Goal: Check status: Check status

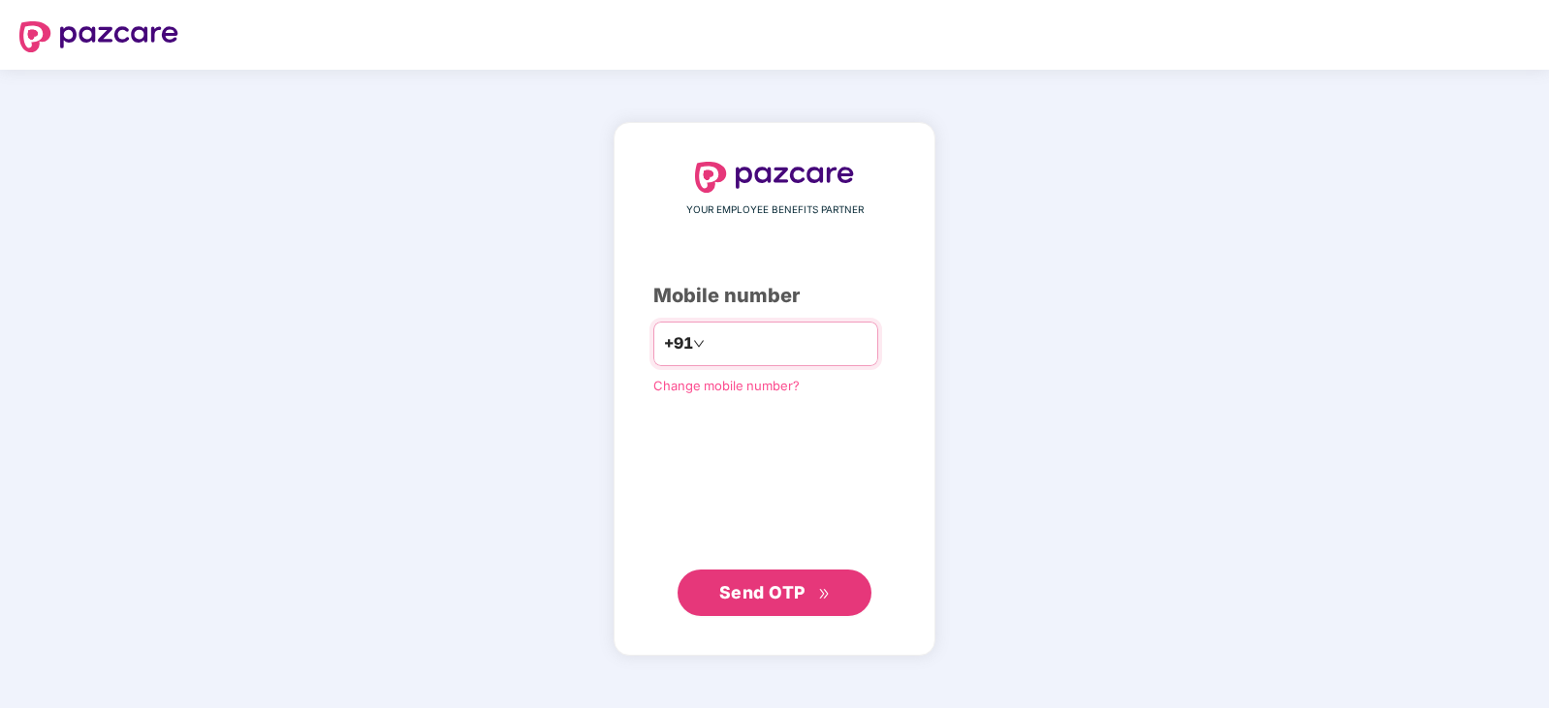
click at [708, 340] on input "number" at bounding box center [787, 344] width 159 height 31
type input "**********"
click at [771, 591] on span "Send OTP" at bounding box center [762, 592] width 86 height 20
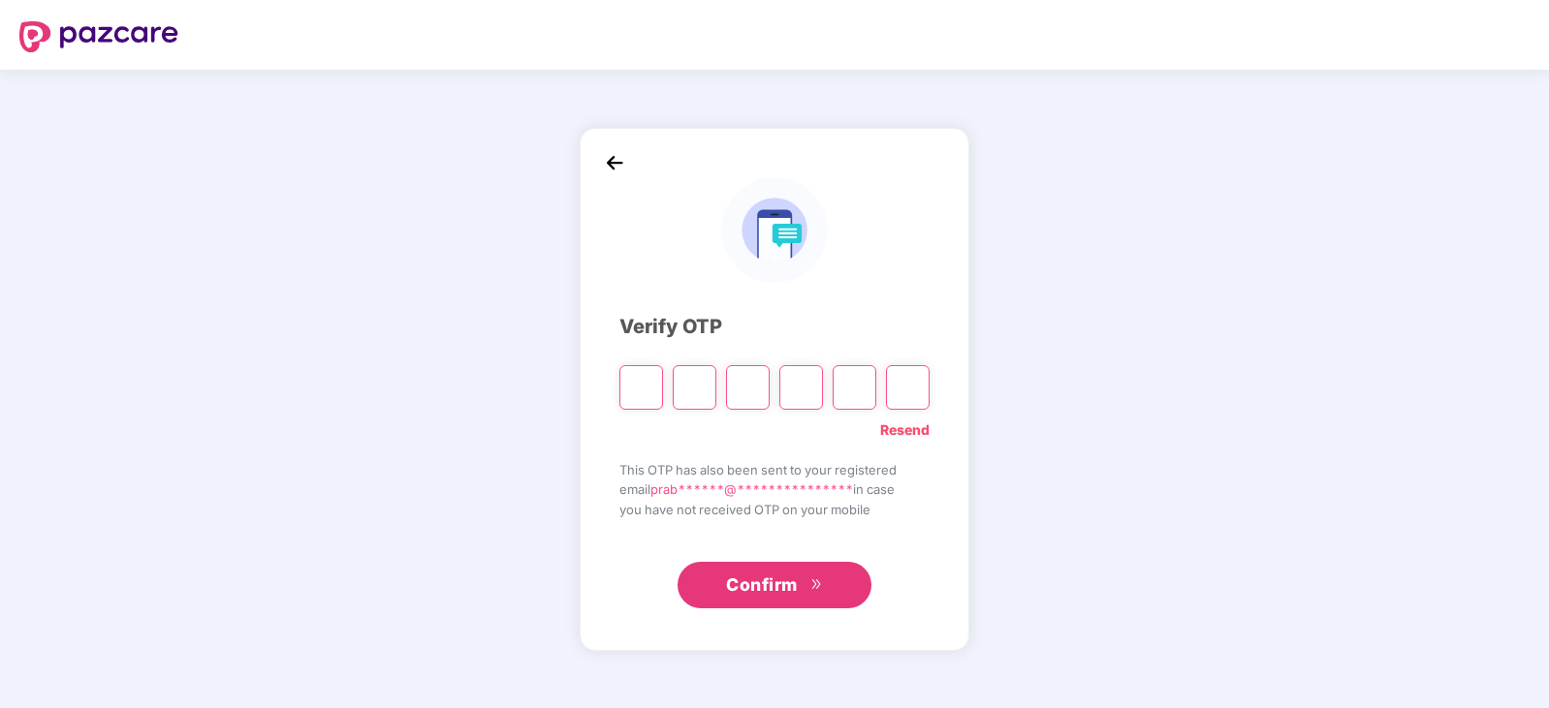
type input "*"
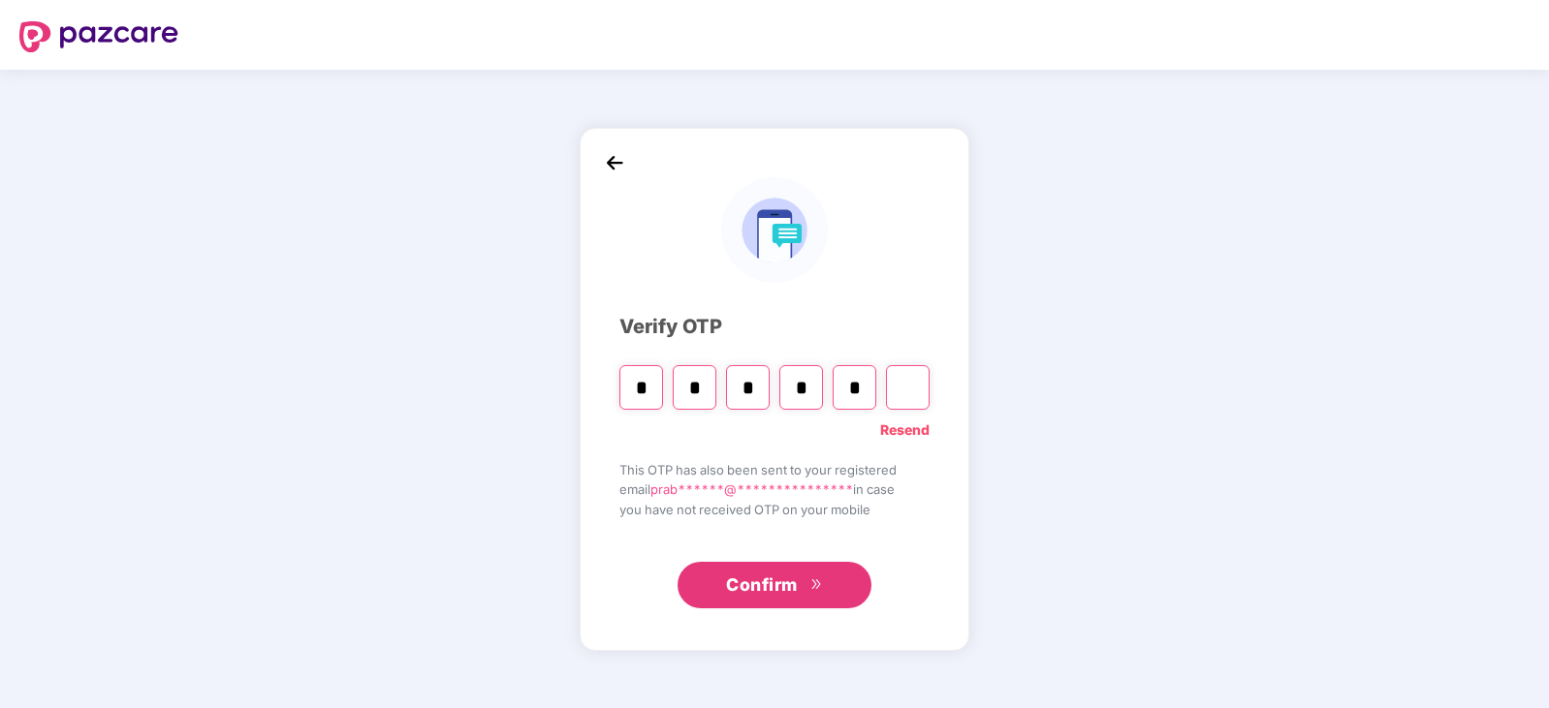
type input "*"
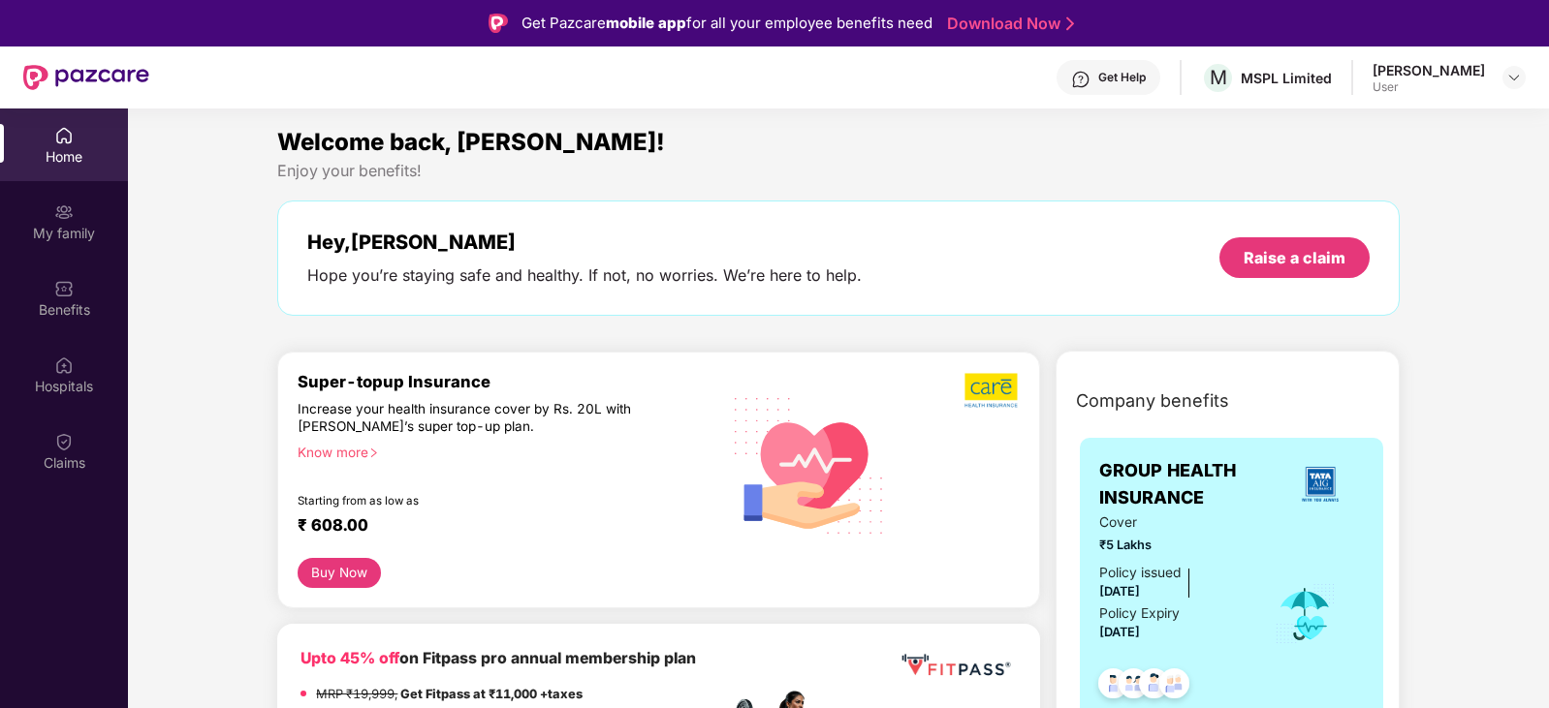
click at [72, 152] on div "Home" at bounding box center [64, 156] width 128 height 19
click at [76, 442] on div "Claims" at bounding box center [64, 451] width 128 height 73
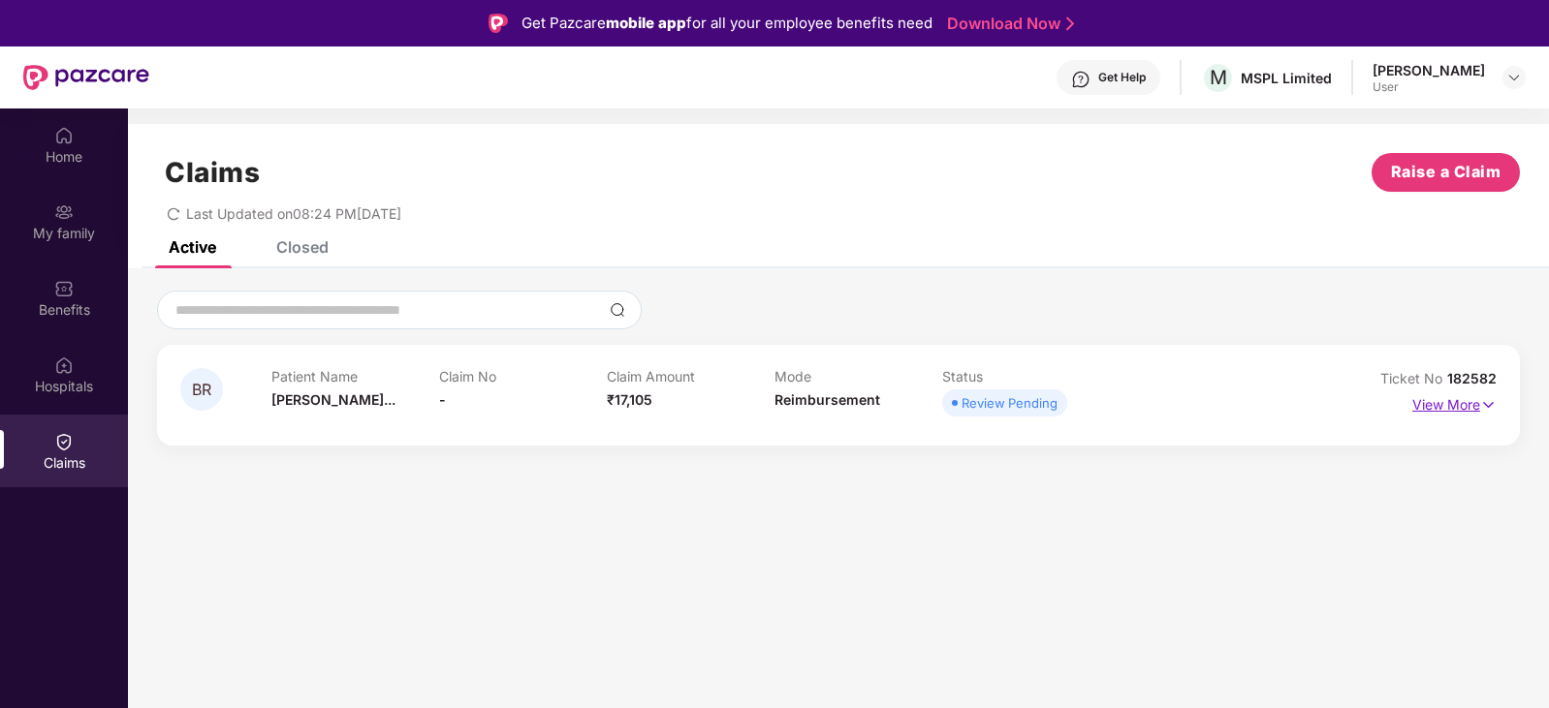
click at [1466, 399] on p "View More" at bounding box center [1454, 403] width 84 height 26
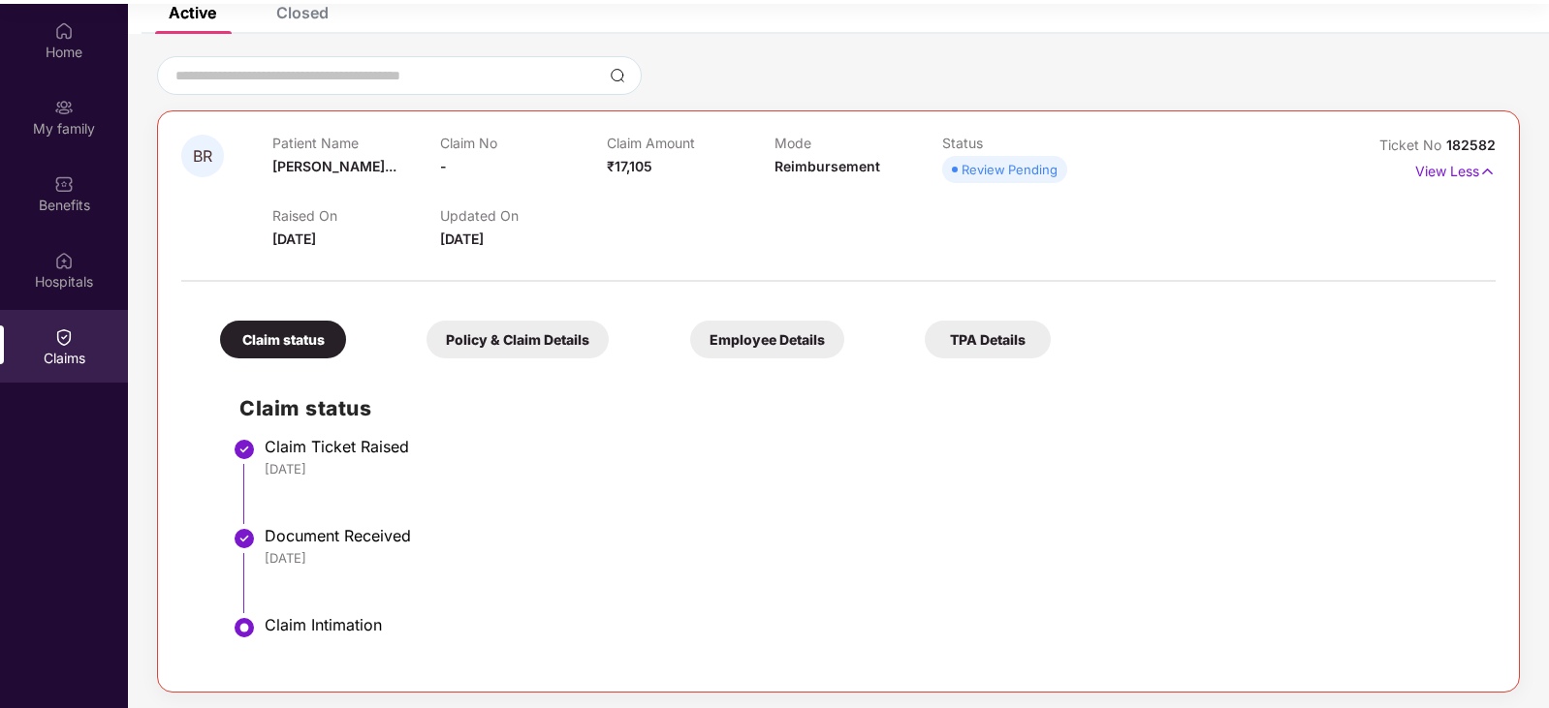
scroll to position [109, 0]
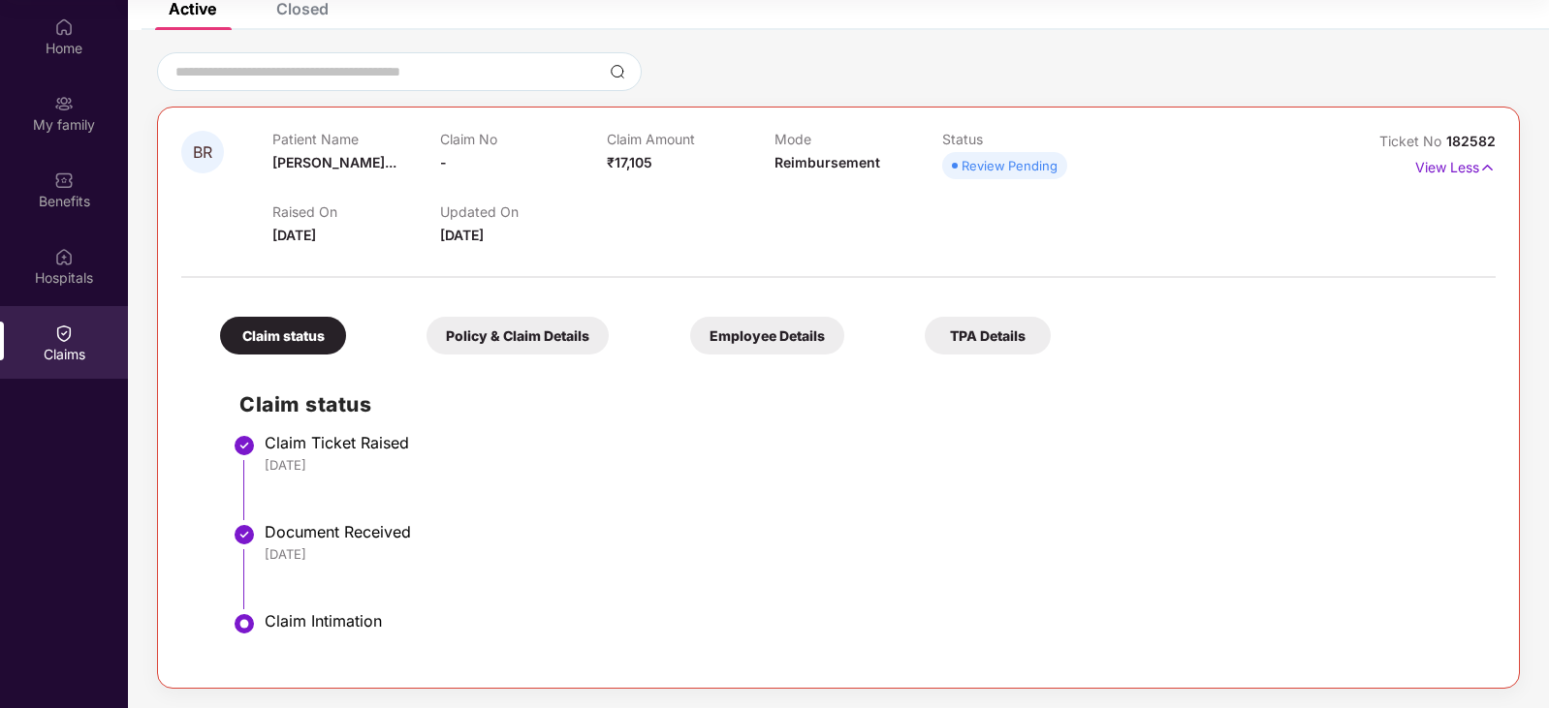
click at [426, 335] on div "Policy & Claim Details" at bounding box center [517, 336] width 182 height 38
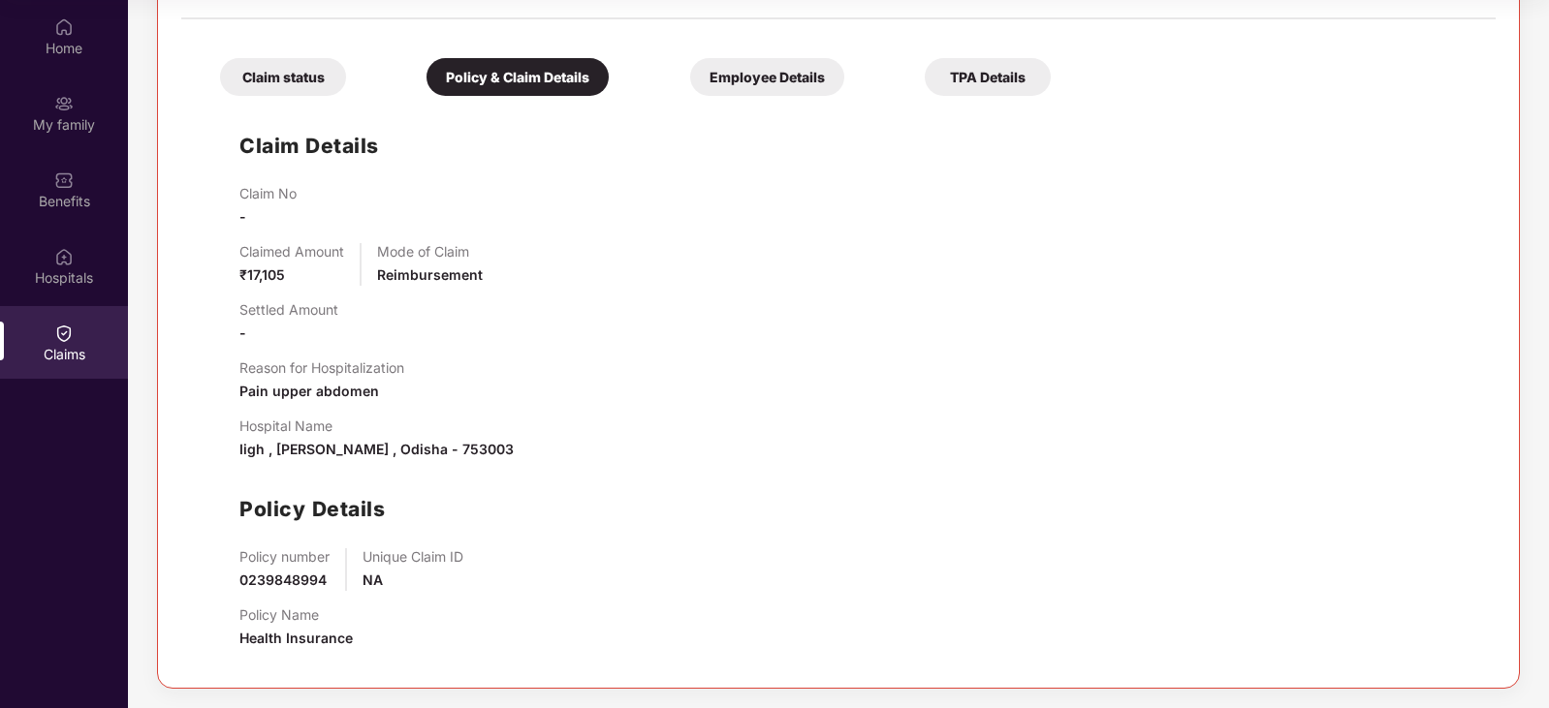
scroll to position [195, 0]
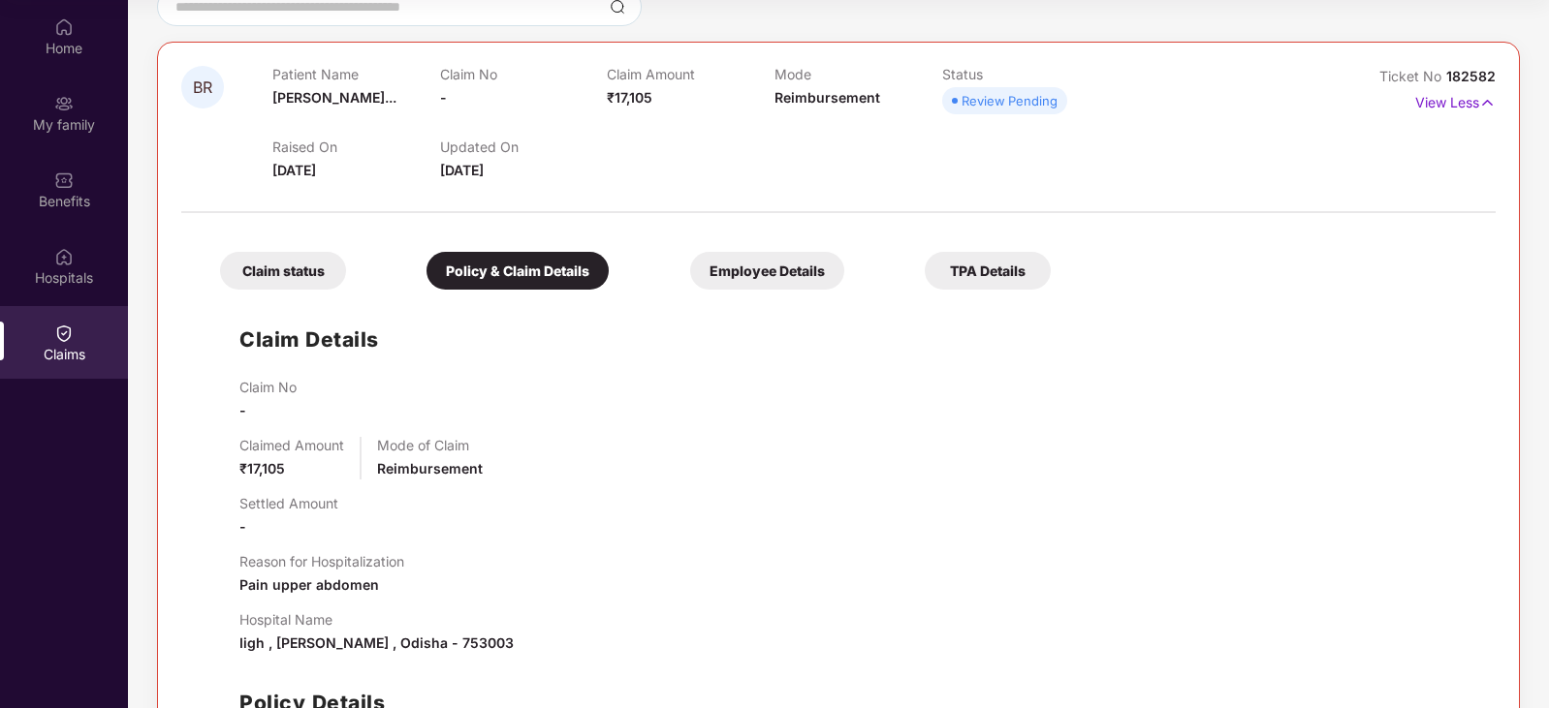
click at [690, 281] on div "Employee Details" at bounding box center [767, 271] width 154 height 38
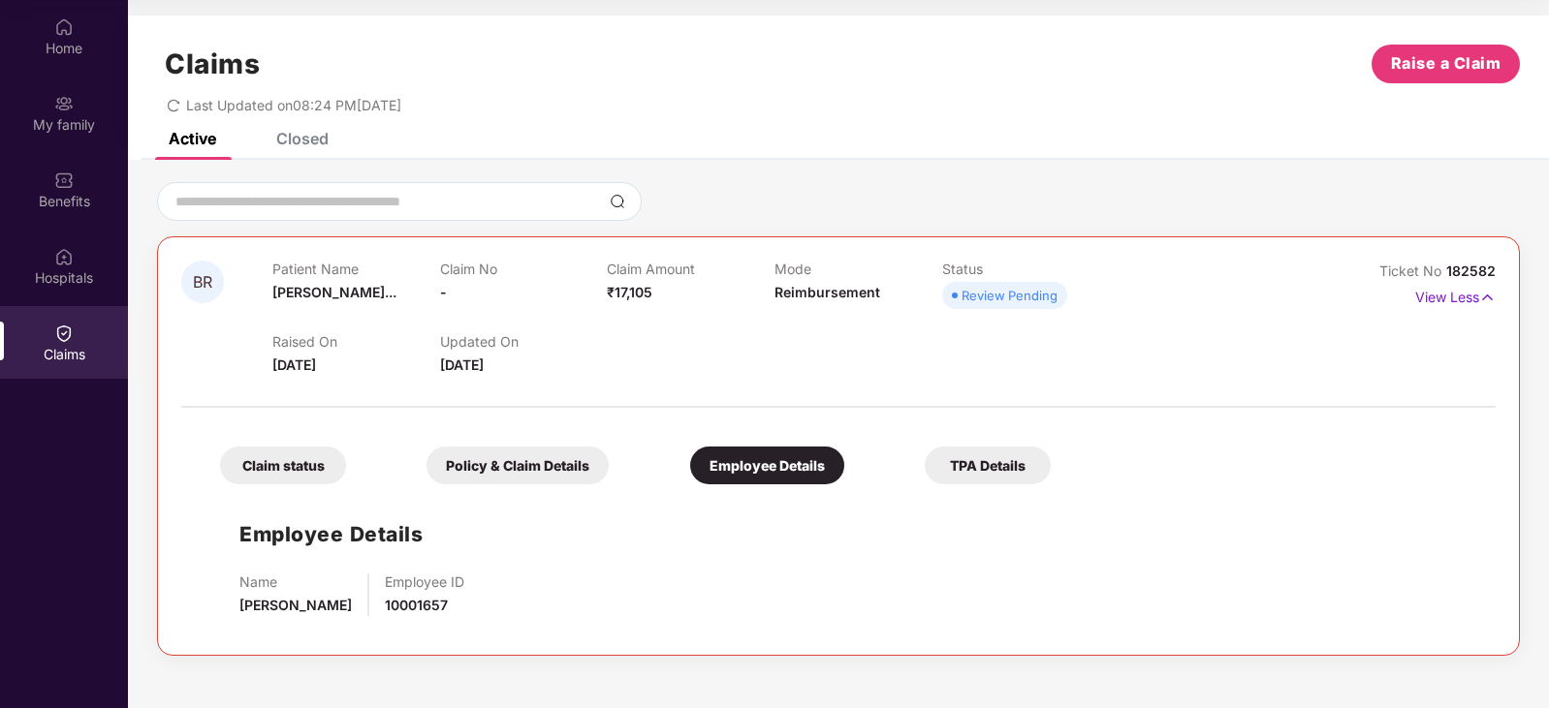
scroll to position [0, 0]
click at [925, 467] on div "TPA Details" at bounding box center [988, 466] width 126 height 38
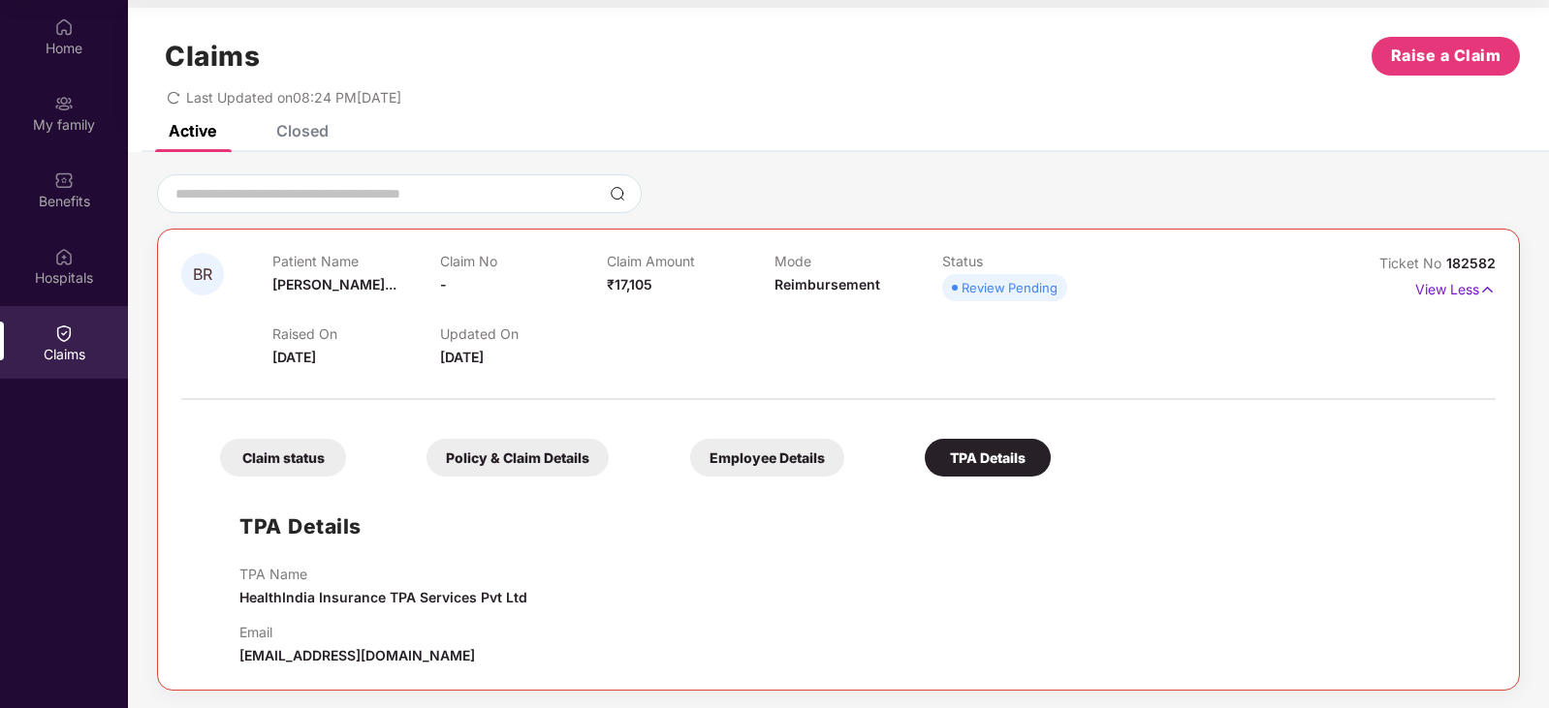
scroll to position [10, 0]
click at [268, 459] on div "Claim status" at bounding box center [283, 456] width 126 height 38
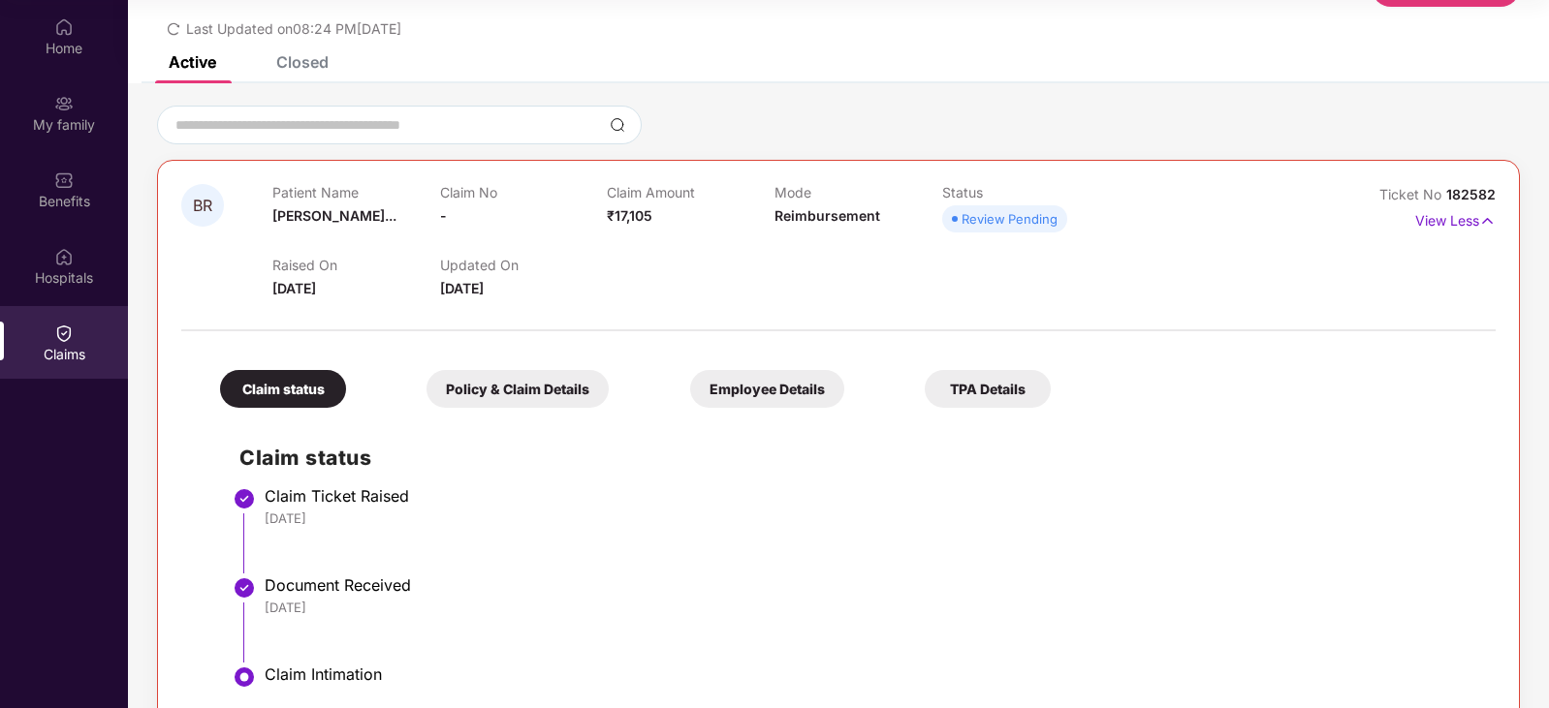
scroll to position [130, 0]
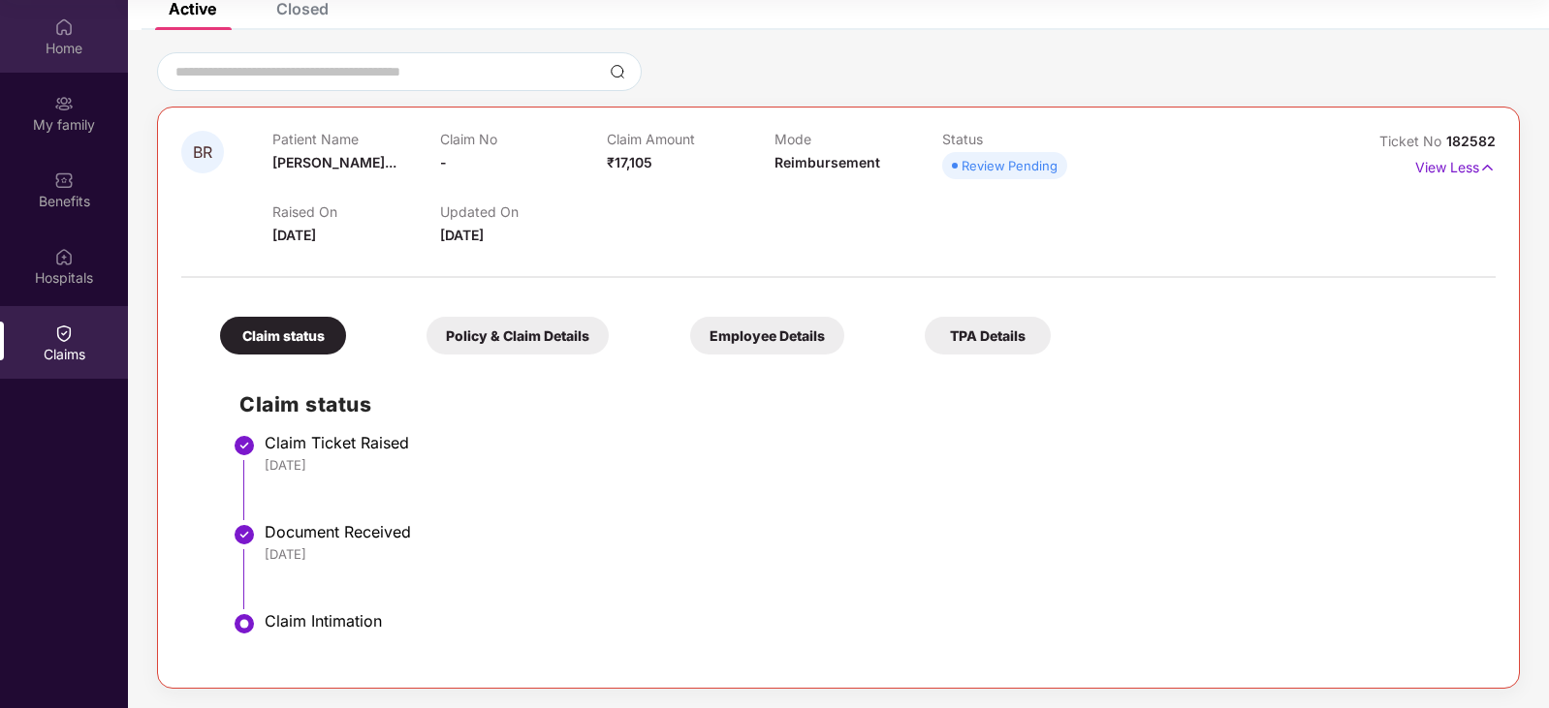
click at [79, 32] on div "Home" at bounding box center [64, 36] width 128 height 73
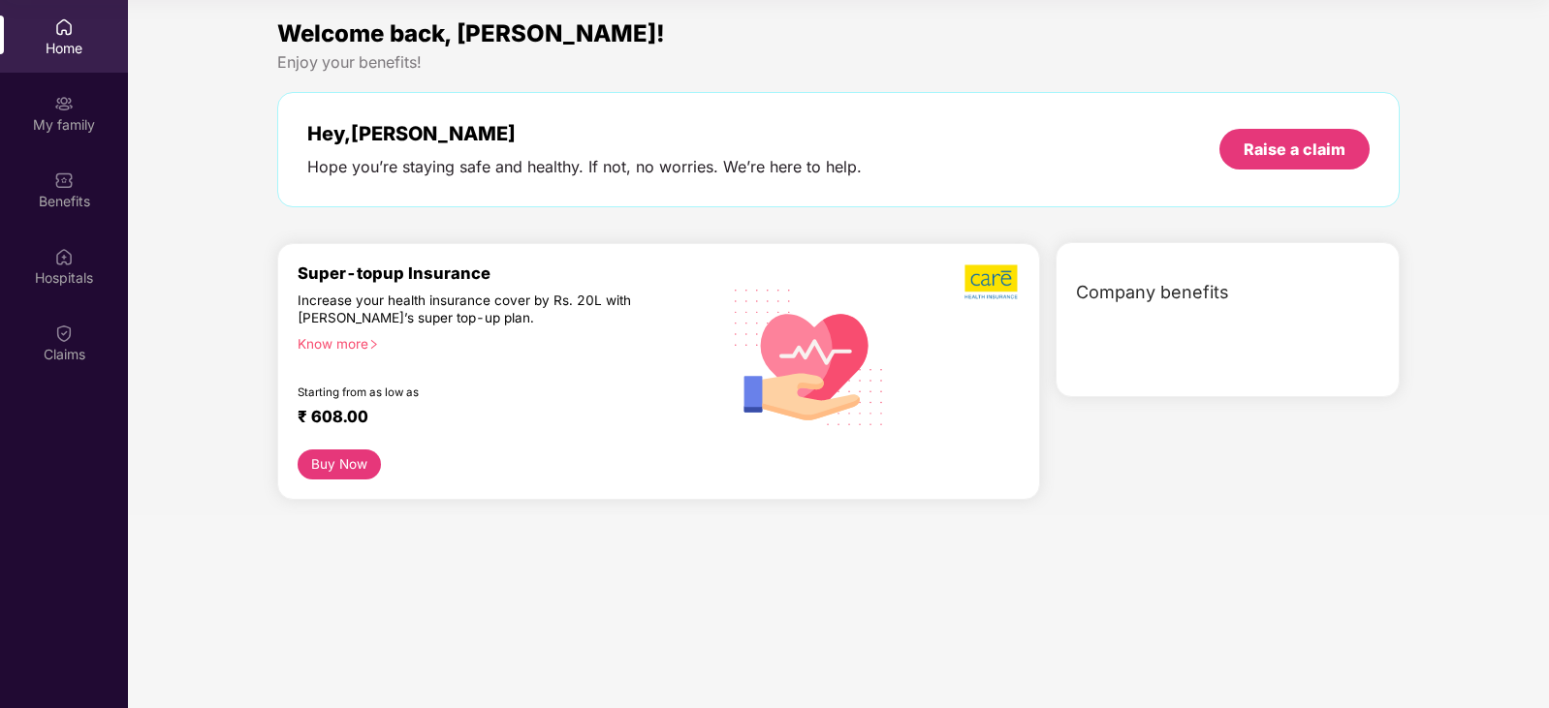
scroll to position [0, 0]
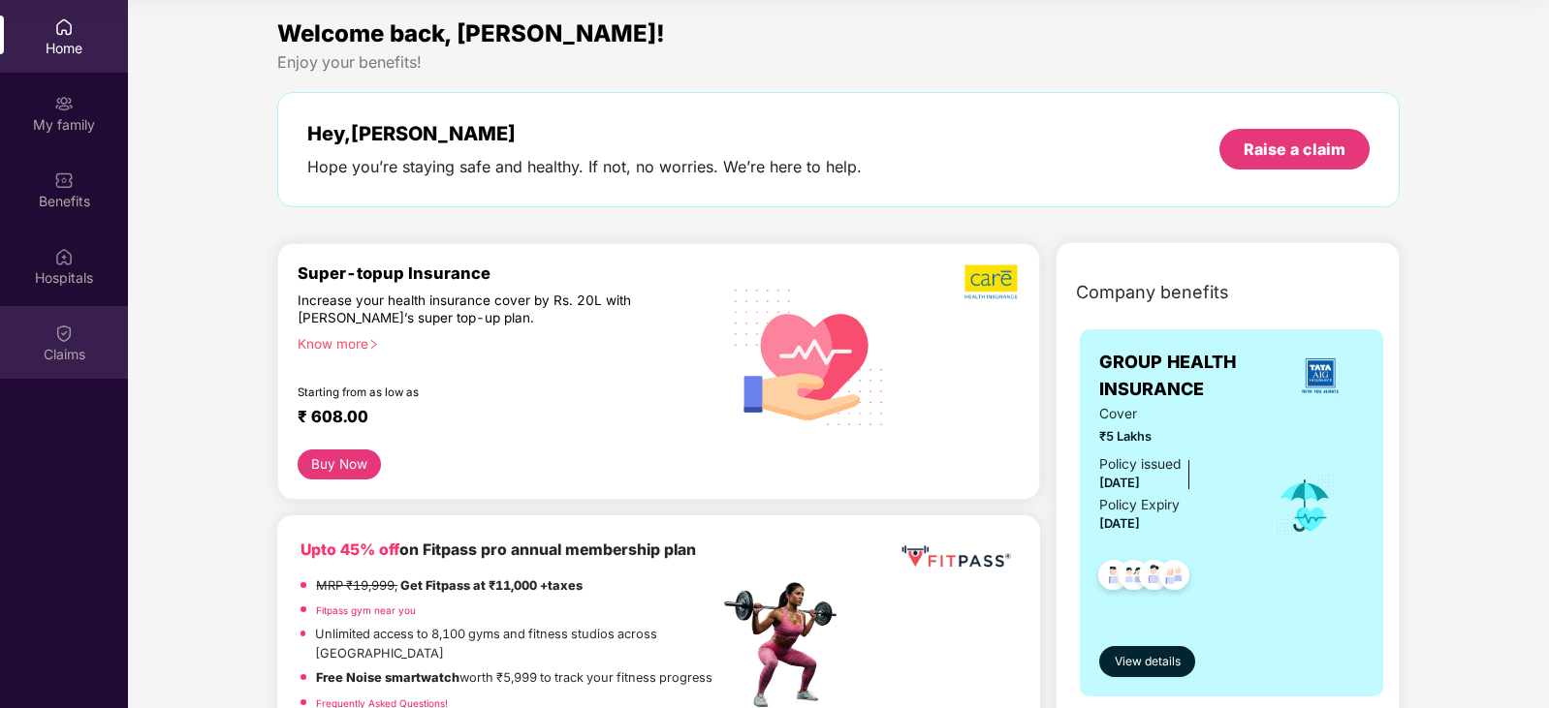
click at [77, 341] on div "Claims" at bounding box center [64, 342] width 128 height 73
